Goal: Register for event/course

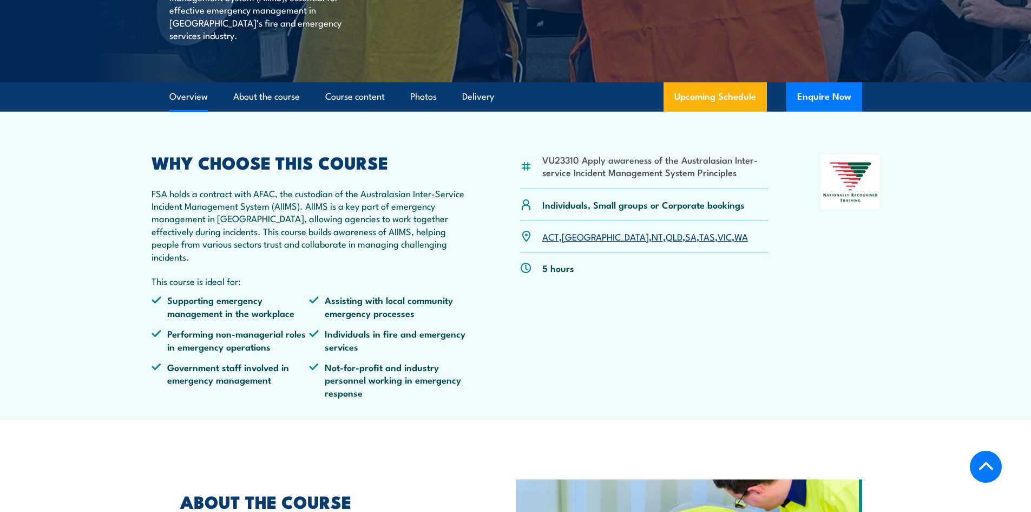
scroll to position [379, 0]
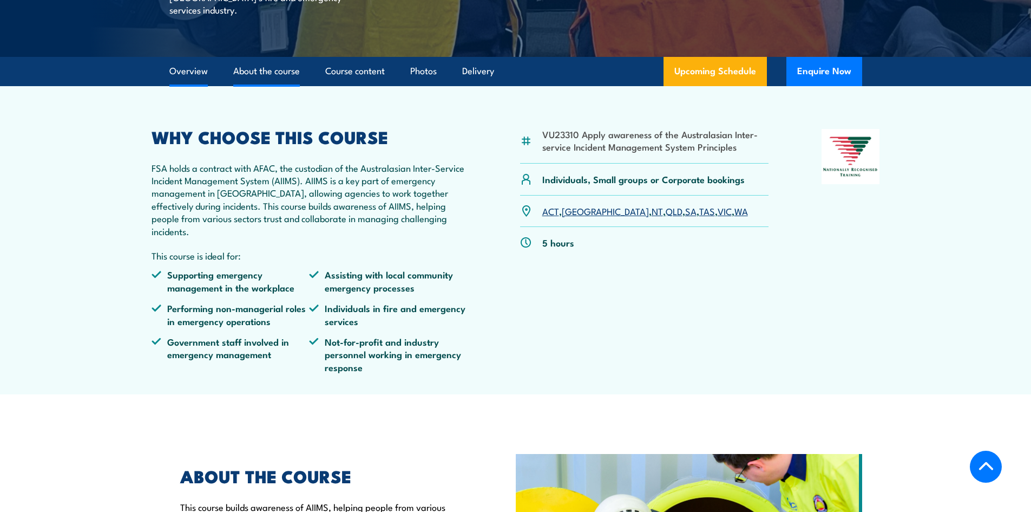
click at [278, 61] on link "About the course" at bounding box center [266, 71] width 67 height 29
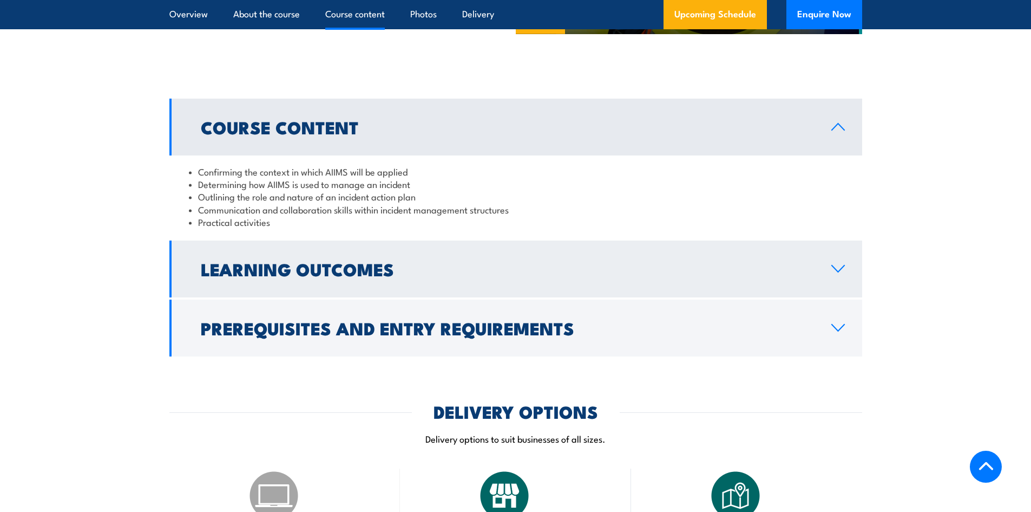
scroll to position [1011, 0]
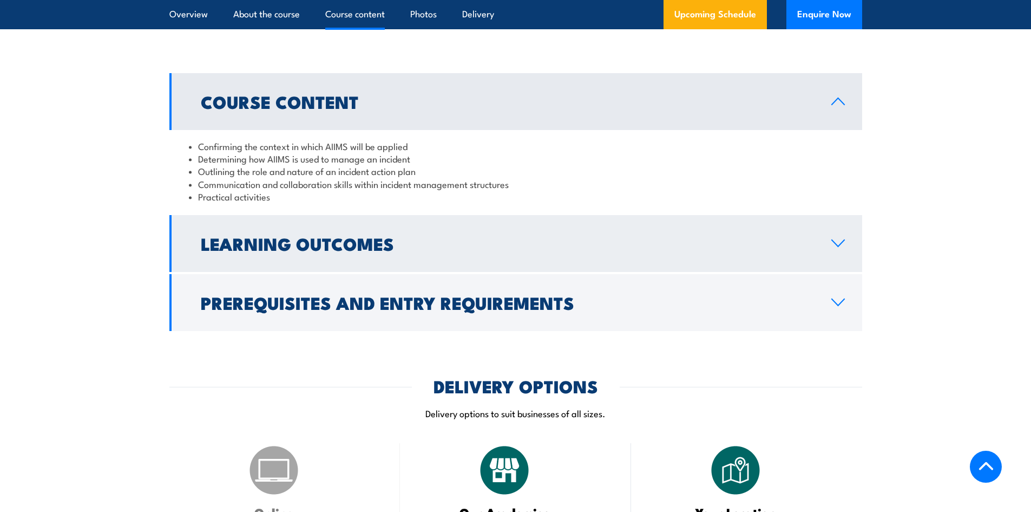
click at [842, 225] on link "Learning Outcomes" at bounding box center [515, 243] width 693 height 57
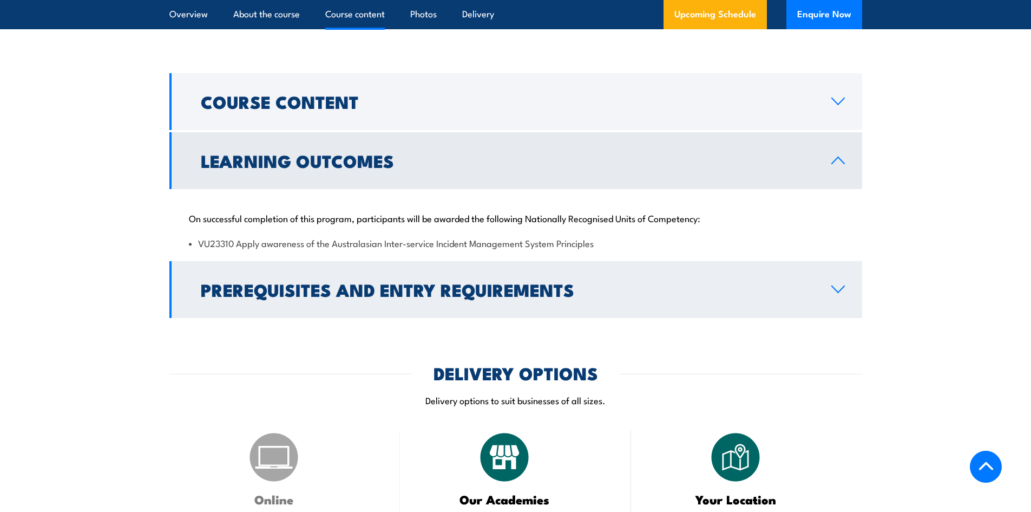
click at [844, 285] on icon at bounding box center [838, 289] width 15 height 9
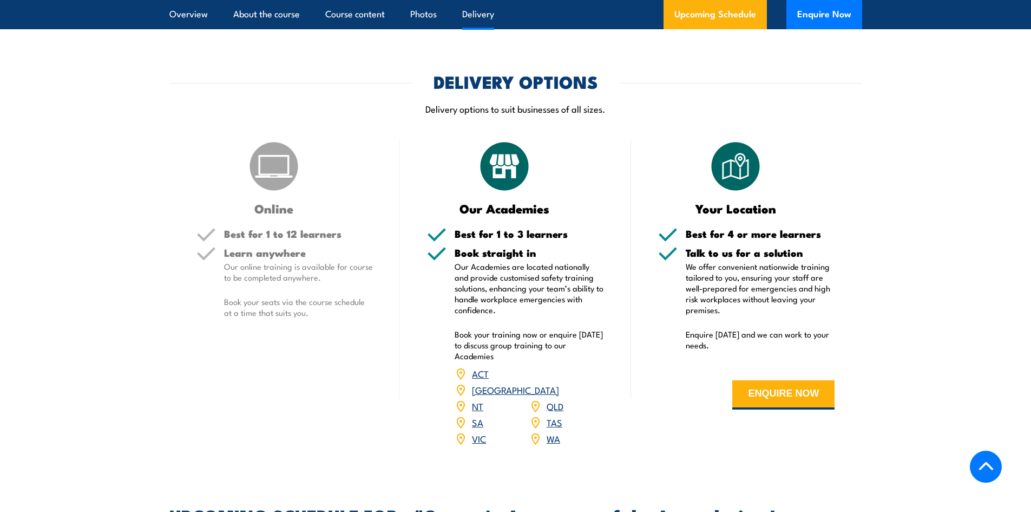
scroll to position [1390, 0]
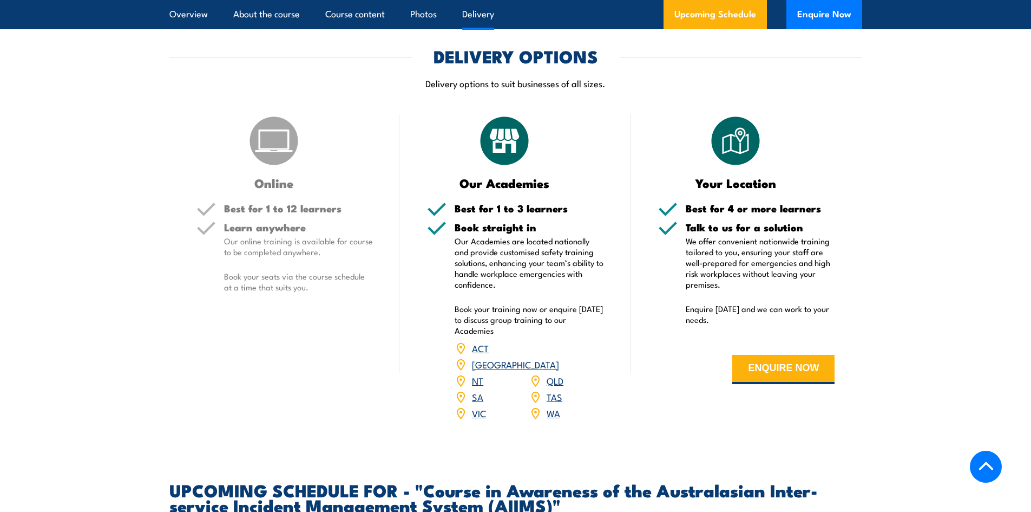
click at [556, 357] on link "[GEOGRAPHIC_DATA]" at bounding box center [515, 363] width 87 height 13
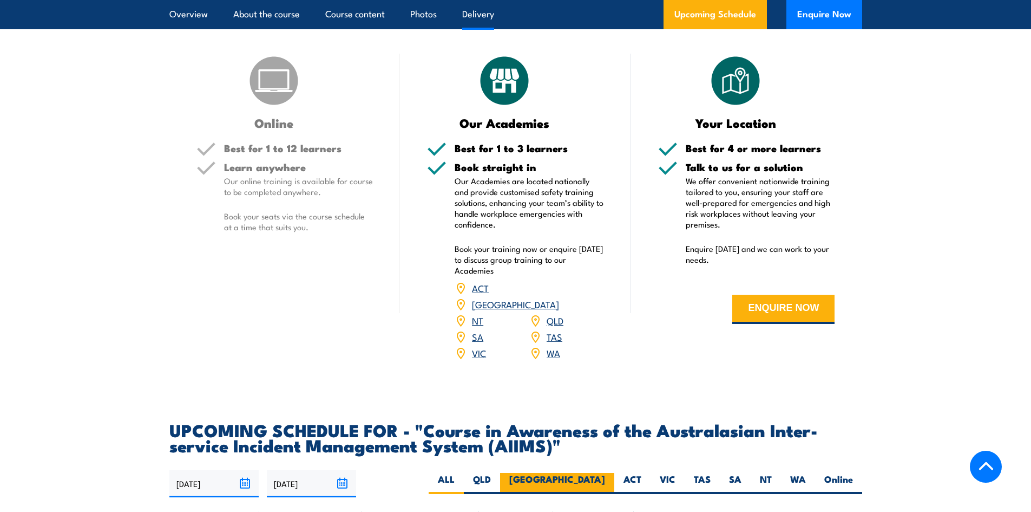
scroll to position [1606, 0]
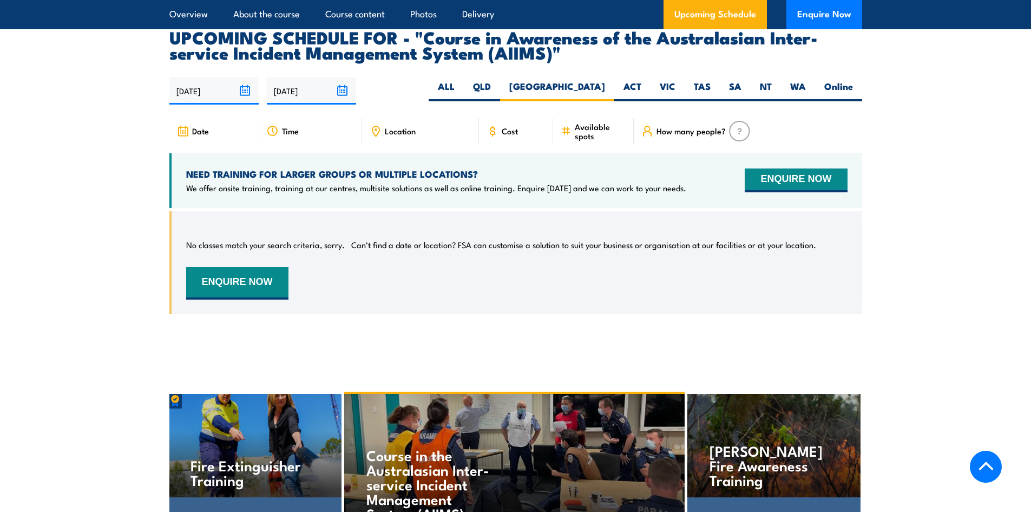
scroll to position [1792, 0]
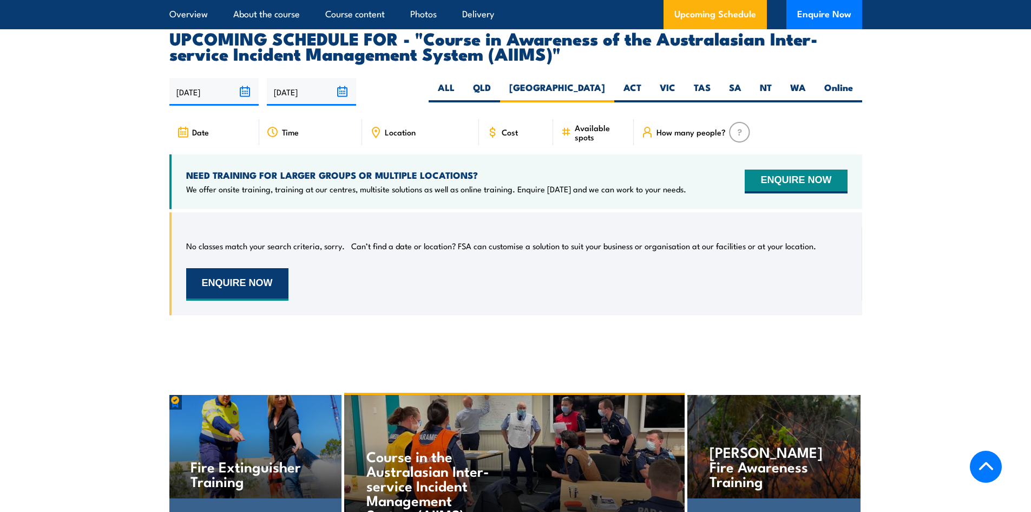
click at [269, 268] on button "ENQUIRE NOW" at bounding box center [237, 284] width 102 height 32
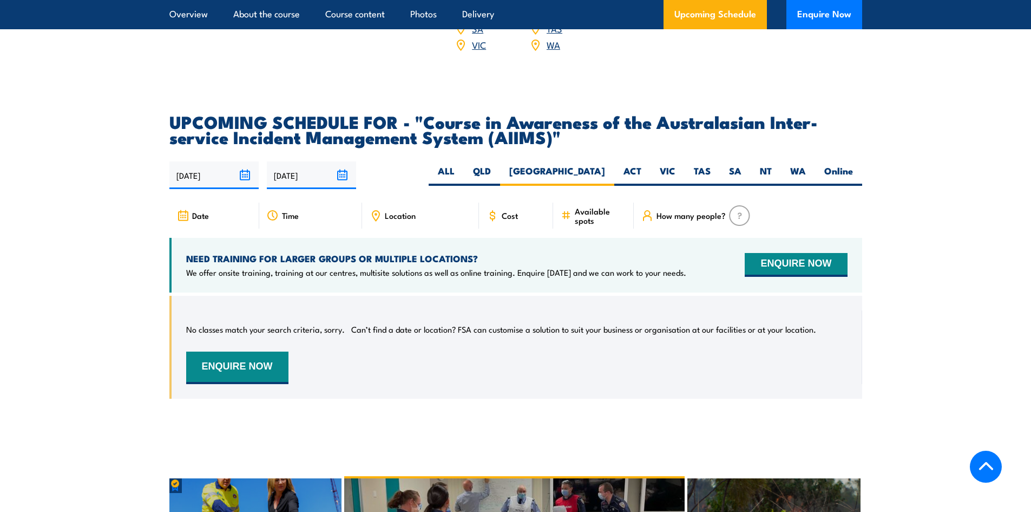
scroll to position [1683, 0]
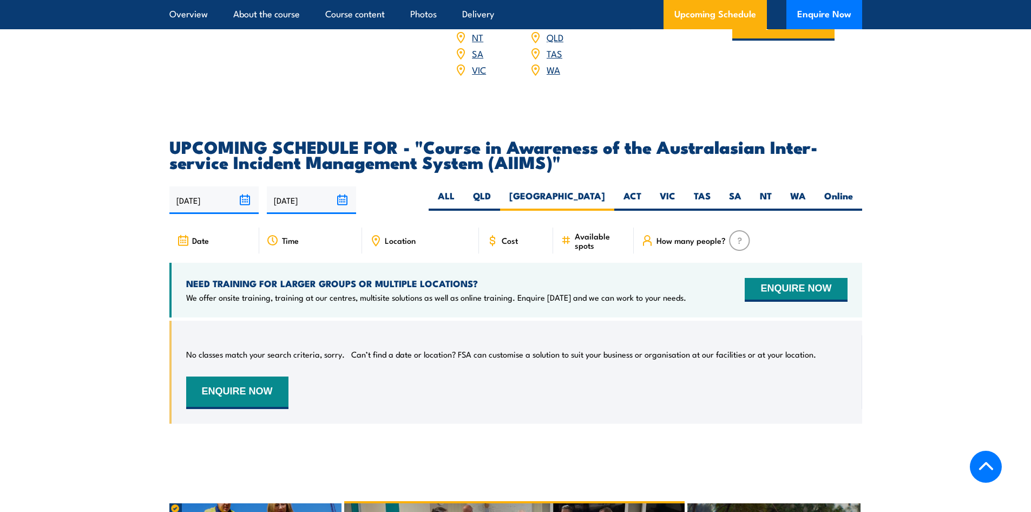
click at [197, 186] on input "24/09/2025" at bounding box center [213, 200] width 89 height 28
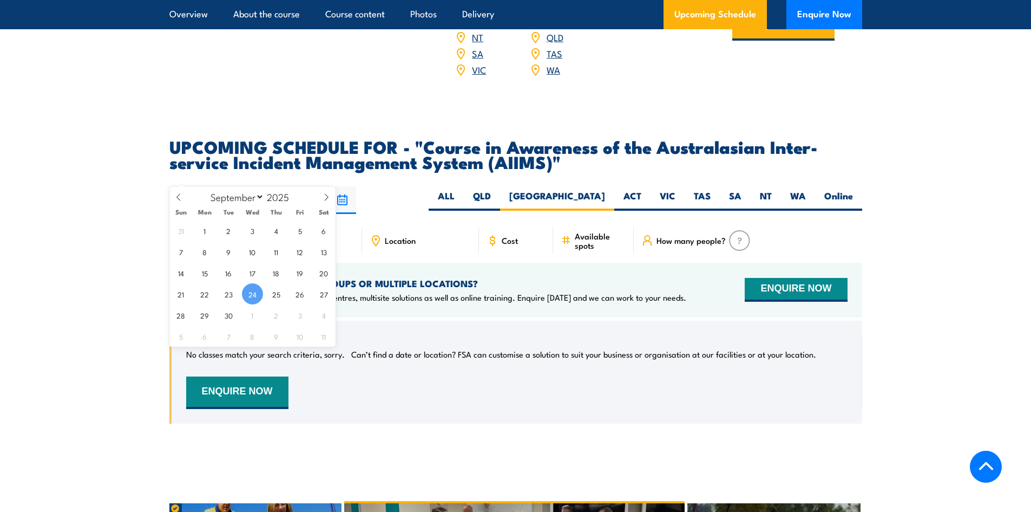
click at [311, 186] on input "[DATE]" at bounding box center [311, 200] width 89 height 28
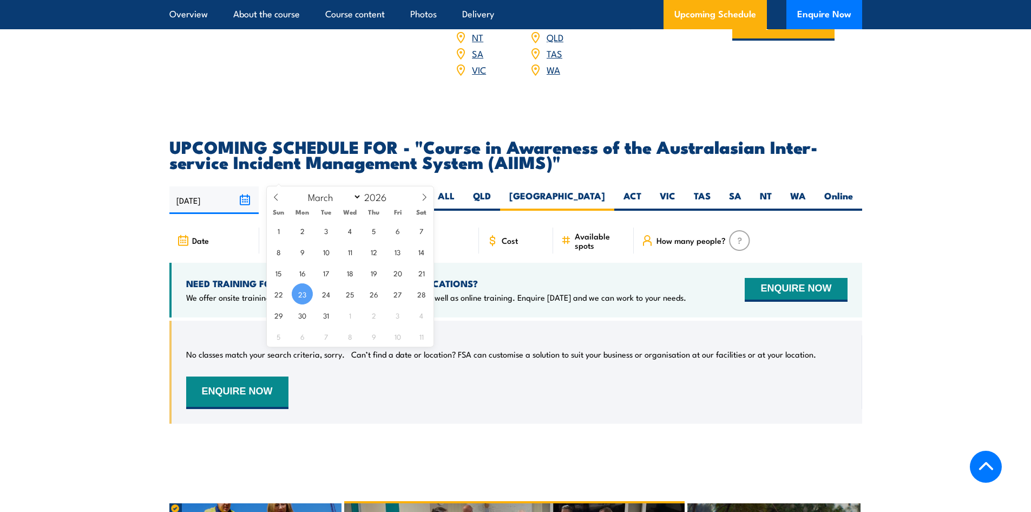
click at [378, 186] on div "24/09/2025 23/03/2026" at bounding box center [515, 200] width 693 height 28
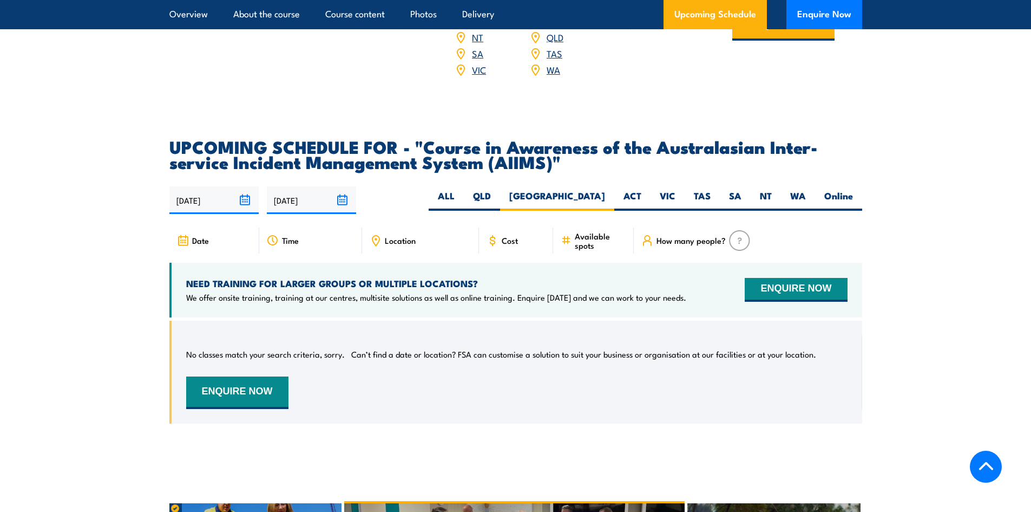
click at [224, 186] on input "[DATE]" at bounding box center [213, 200] width 89 height 28
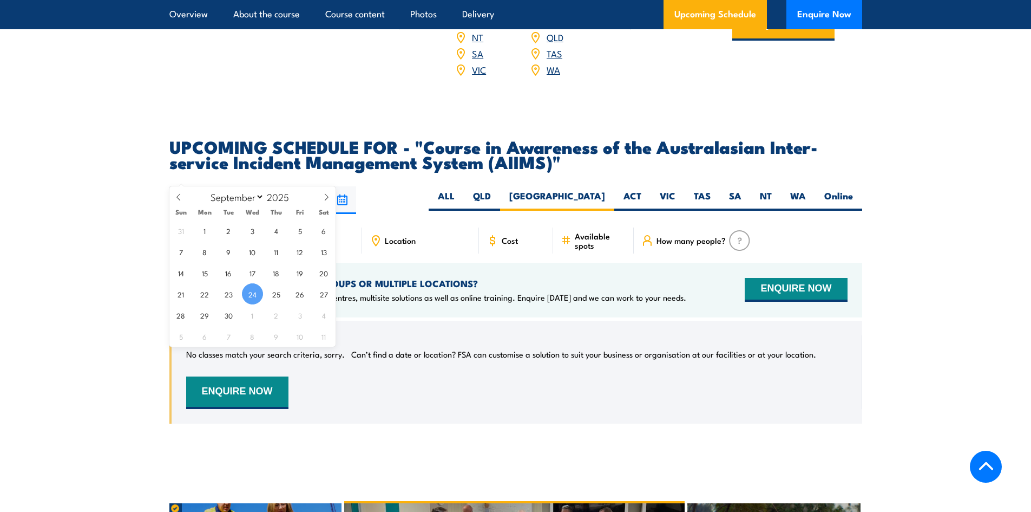
click at [393, 144] on h2 "UPCOMING SCHEDULE FOR - "Course in Awareness of the Australasian Inter-service …" at bounding box center [515, 154] width 693 height 30
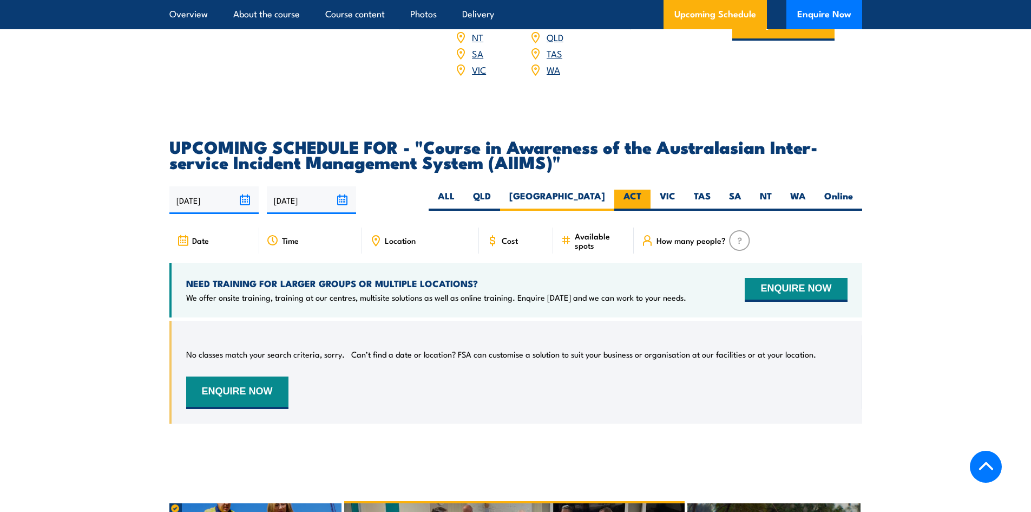
click at [645, 190] on label "ACT" at bounding box center [633, 200] width 36 height 21
click at [645, 190] on input "ACT" at bounding box center [645, 193] width 7 height 7
radio input "true"
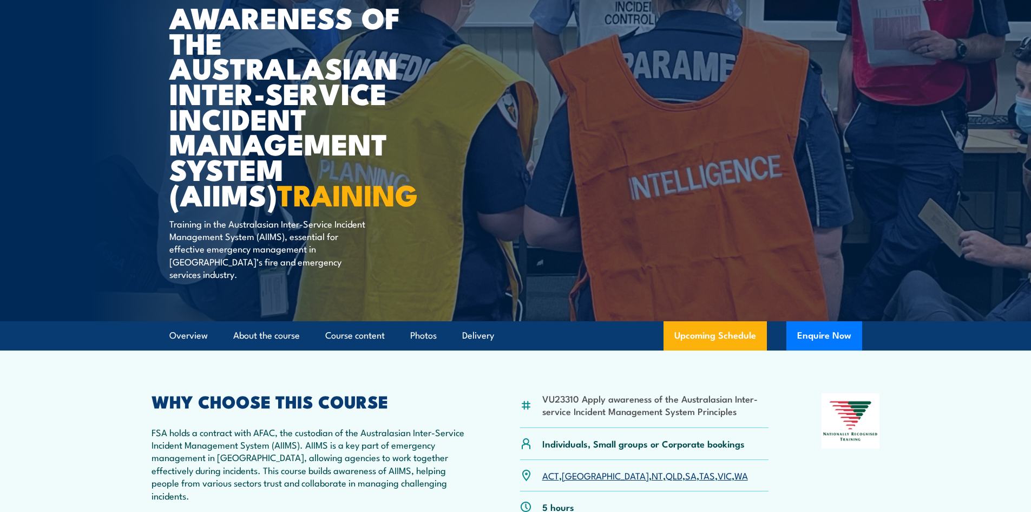
scroll to position [169, 0]
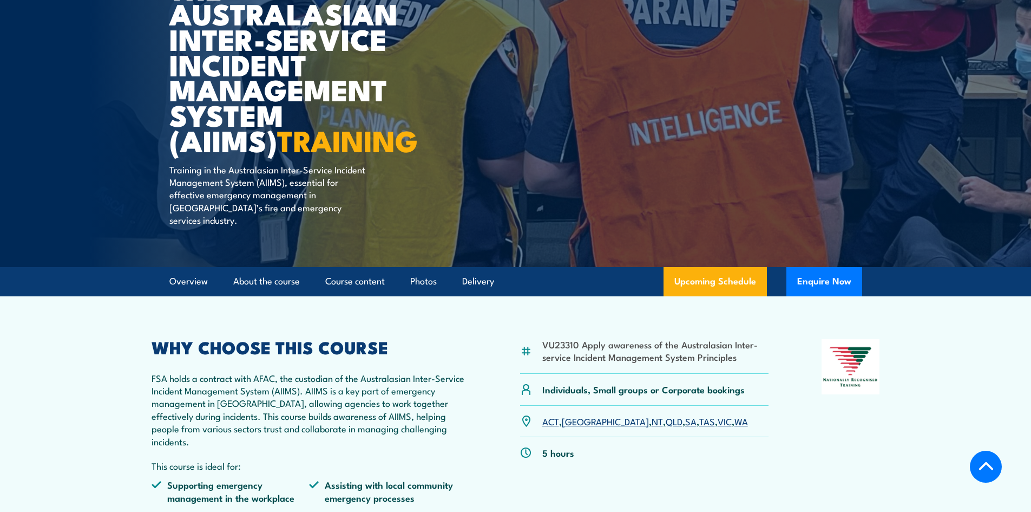
click at [551, 414] on link "ACT" at bounding box center [551, 420] width 17 height 13
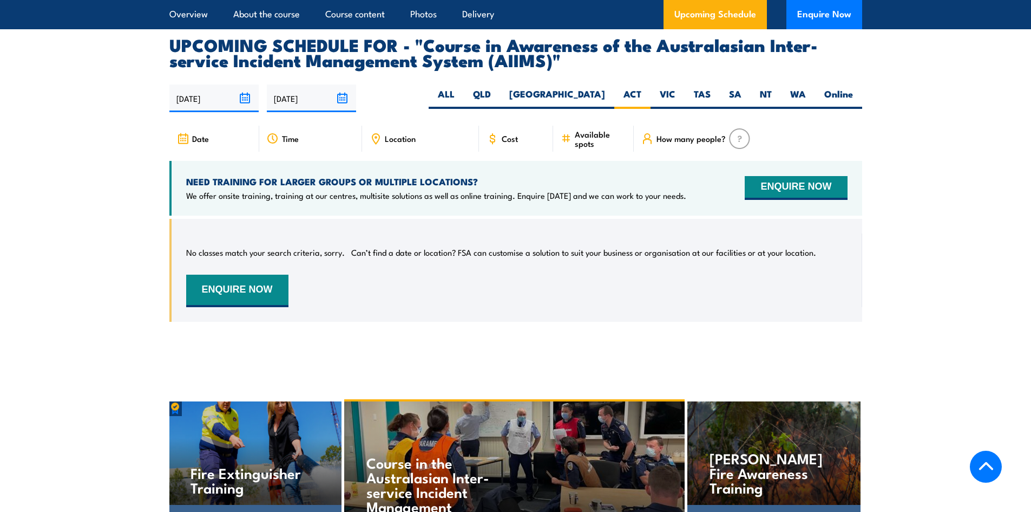
scroll to position [1793, 0]
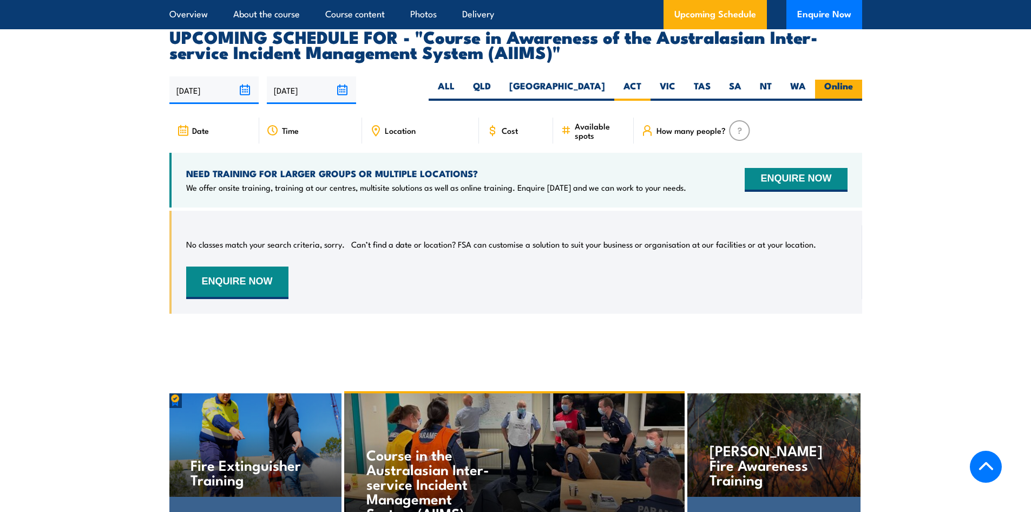
click at [838, 80] on label "Online" at bounding box center [838, 90] width 47 height 21
click at [853, 80] on input "Online" at bounding box center [856, 83] width 7 height 7
radio input "true"
